Goal: Task Accomplishment & Management: Manage account settings

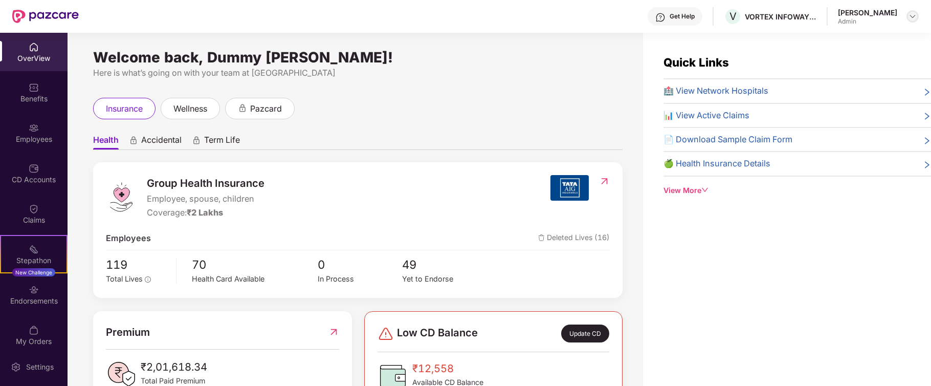
click at [911, 14] on img at bounding box center [912, 16] width 8 height 8
click at [557, 75] on div "Here is what’s going on with your team at [GEOGRAPHIC_DATA]" at bounding box center [357, 72] width 529 height 13
click at [602, 177] on img at bounding box center [604, 181] width 11 height 10
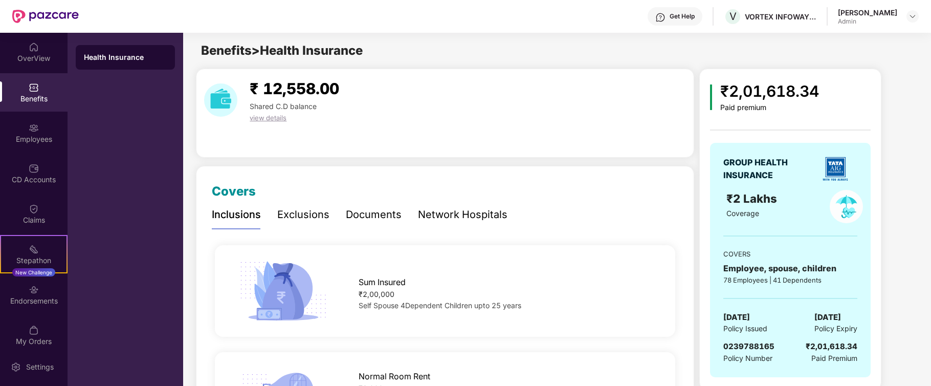
click at [865, 12] on div "[PERSON_NAME]" at bounding box center [867, 13] width 59 height 10
click at [912, 14] on img at bounding box center [912, 16] width 8 height 8
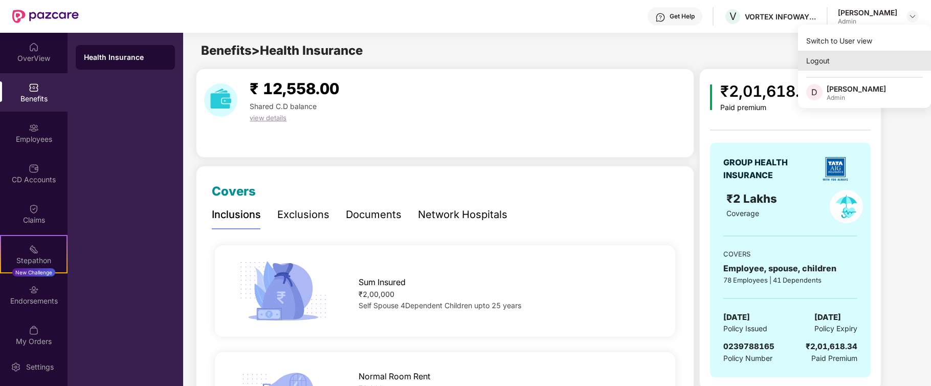
click at [821, 60] on div "Logout" at bounding box center [864, 61] width 133 height 20
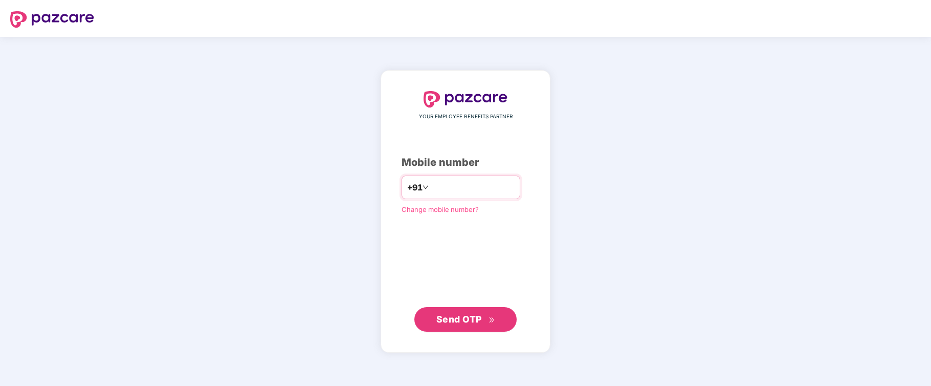
type input "*"
type input "**********"
click at [444, 319] on span "Send OTP" at bounding box center [459, 318] width 46 height 11
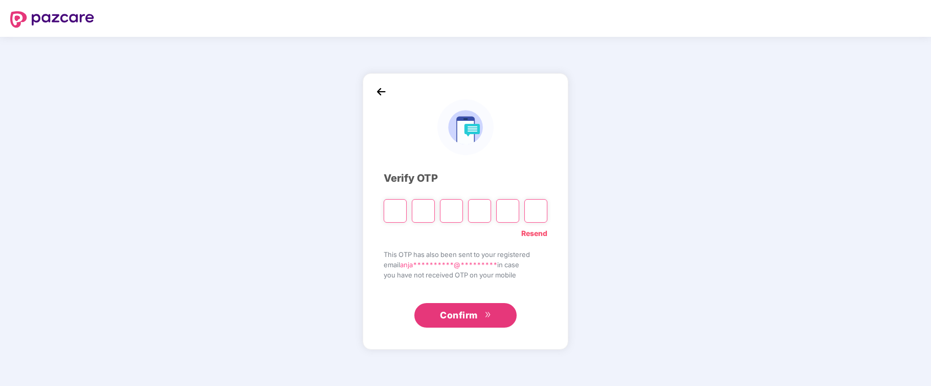
type input "*"
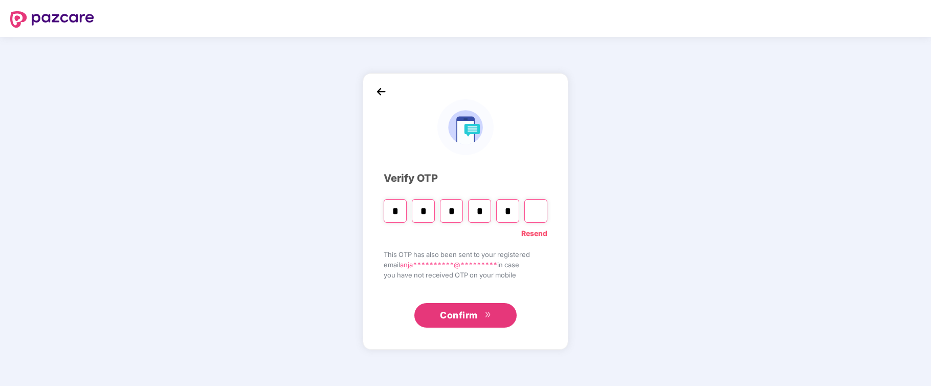
type input "*"
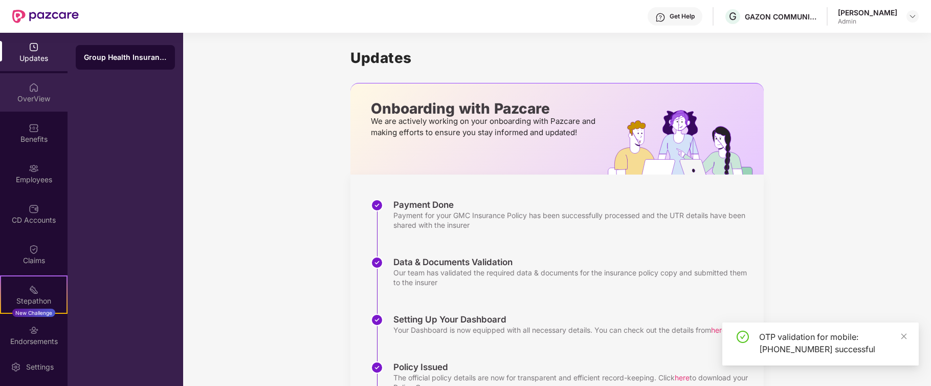
click at [29, 94] on div "OverView" at bounding box center [33, 99] width 67 height 10
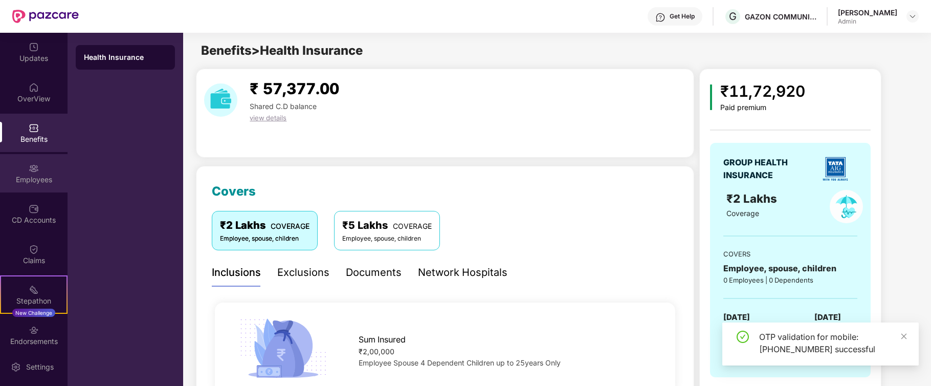
click at [30, 174] on div "Employees" at bounding box center [33, 179] width 67 height 10
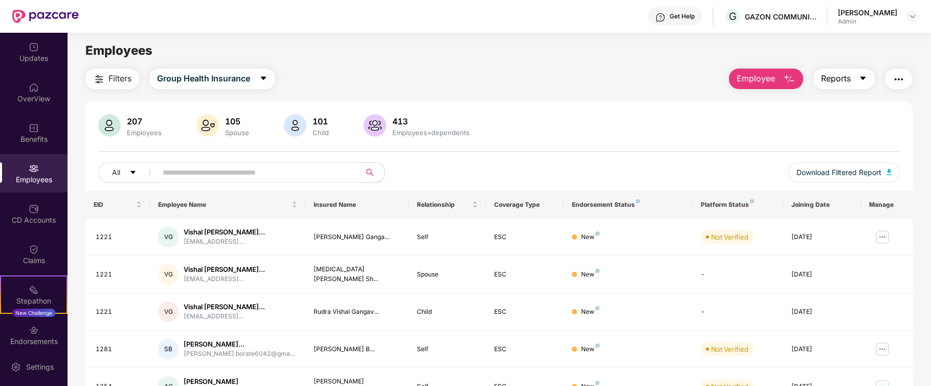
click at [862, 77] on icon "caret-down" at bounding box center [863, 79] width 6 height 4
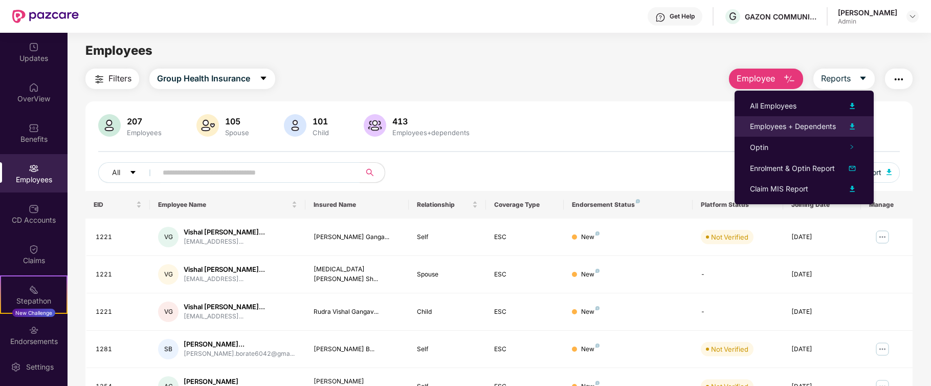
click at [852, 126] on img at bounding box center [852, 126] width 12 height 12
